Goal: Check status

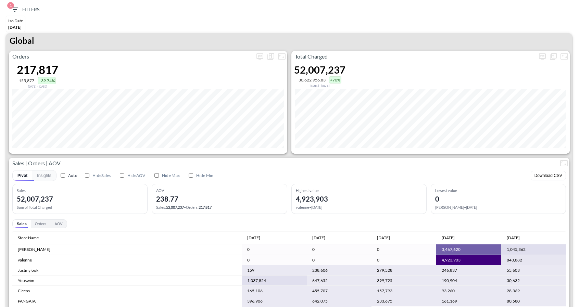
click at [20, 9] on span "1 Filters" at bounding box center [25, 9] width 29 height 9
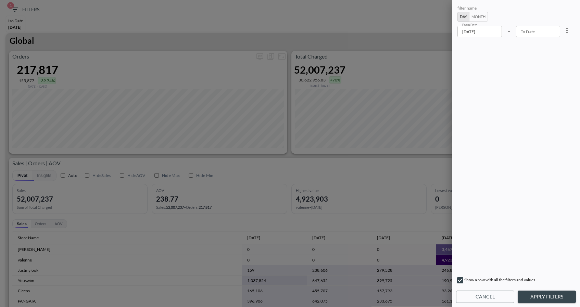
click at [489, 28] on input "2025-06-01" at bounding box center [480, 32] width 45 height 12
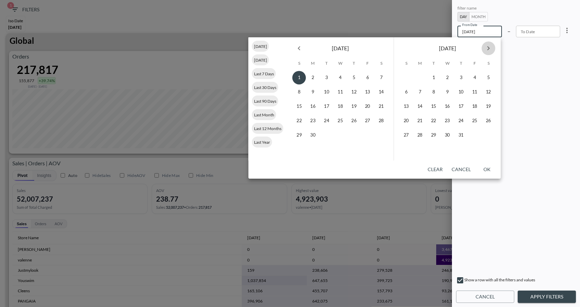
click at [483, 49] on button "Next month" at bounding box center [489, 48] width 14 height 14
click at [488, 49] on icon "Next month" at bounding box center [489, 48] width 8 height 8
click at [434, 88] on button "7" at bounding box center [434, 92] width 14 height 14
type input "2025-10-07"
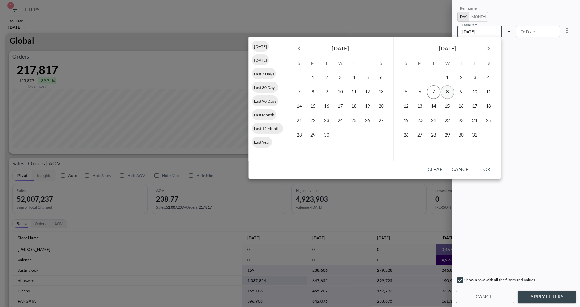
type input "YYYY-MM-DD"
click at [447, 90] on button "8" at bounding box center [448, 92] width 14 height 14
type input "2025-10-08"
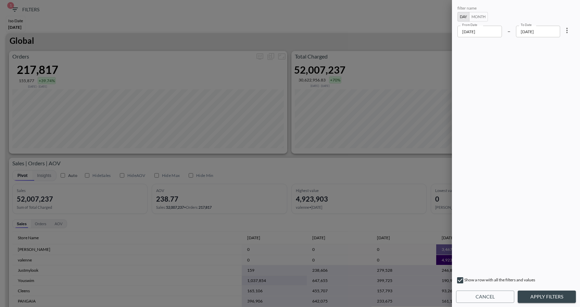
drag, startPoint x: 541, startPoint y: 298, endPoint x: 537, endPoint y: 291, distance: 8.3
click at [541, 298] on button "Apply Filters" at bounding box center [547, 297] width 58 height 13
